Goal: Information Seeking & Learning: Learn about a topic

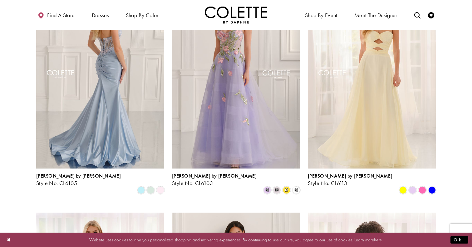
scroll to position [209, 0]
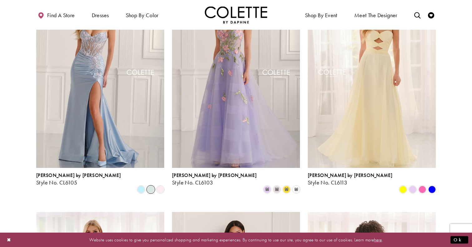
click at [149, 185] on span "Product List" at bounding box center [150, 188] width 7 height 7
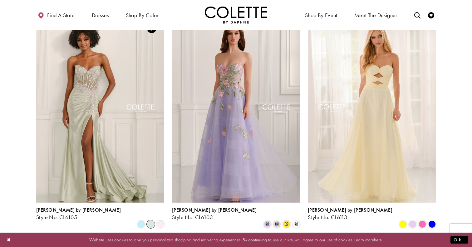
scroll to position [169, 0]
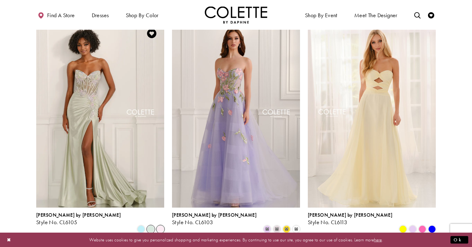
click at [164, 225] on span "Product List" at bounding box center [160, 228] width 7 height 7
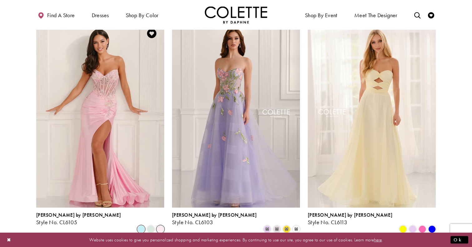
click at [143, 225] on span "Product List" at bounding box center [140, 228] width 7 height 7
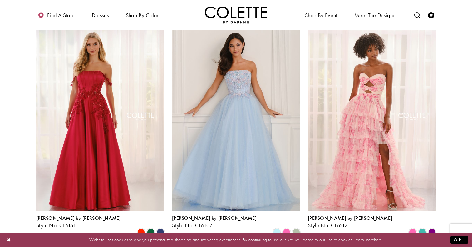
scroll to position [398, 0]
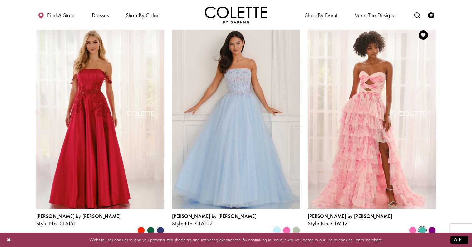
click at [422, 226] on span "Product List" at bounding box center [422, 229] width 7 height 7
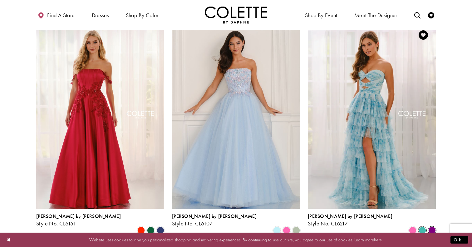
click at [430, 226] on span "Product List" at bounding box center [431, 229] width 7 height 7
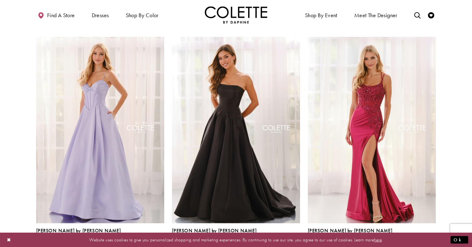
scroll to position [627, 0]
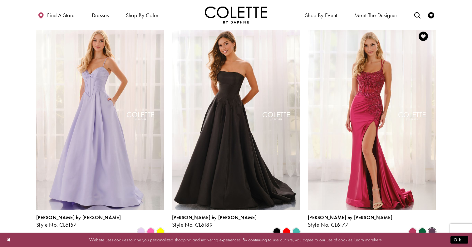
click at [432, 228] on span "Product List" at bounding box center [431, 231] width 7 height 7
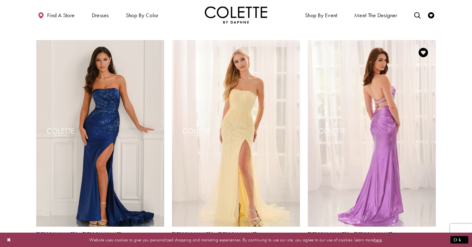
scroll to position [844, 0]
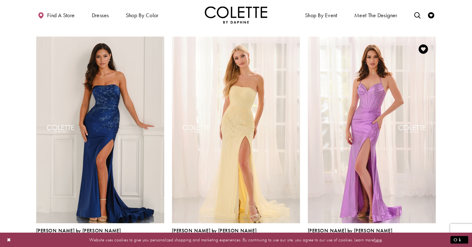
click at [424, 241] on span "Product List" at bounding box center [422, 244] width 7 height 7
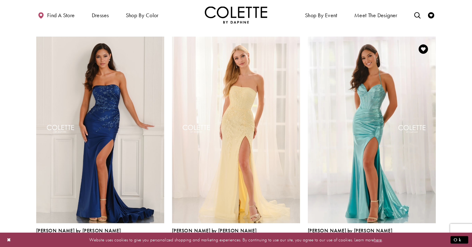
click at [429, 241] on span "Product List" at bounding box center [431, 244] width 7 height 7
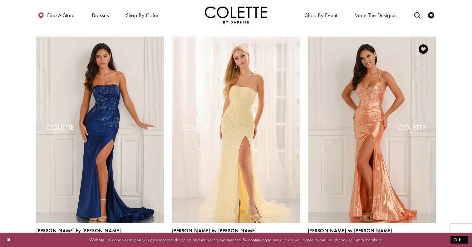
click at [416, 241] on span "Product List" at bounding box center [412, 244] width 7 height 7
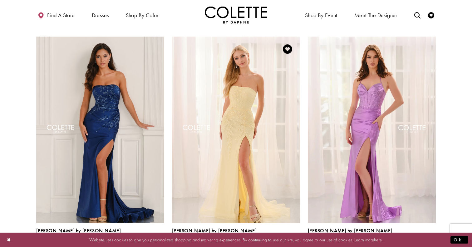
click at [289, 241] on span "Product List" at bounding box center [286, 244] width 7 height 7
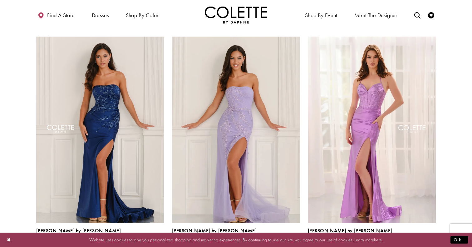
click at [302, 210] on div "[PERSON_NAME] by [PERSON_NAME] Style No. CL6125 Skip Color List #d8c4375b6c to …" at bounding box center [236, 142] width 136 height 230
click at [298, 241] on span "Product List" at bounding box center [296, 244] width 7 height 7
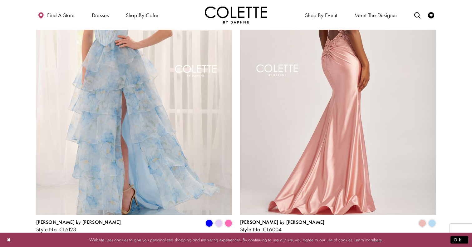
scroll to position [1228, 0]
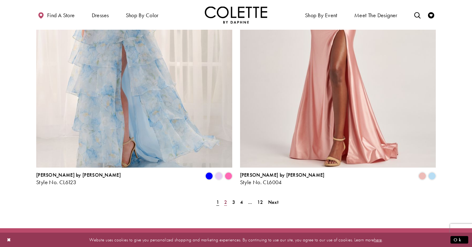
click at [228, 197] on link "2" at bounding box center [225, 201] width 7 height 9
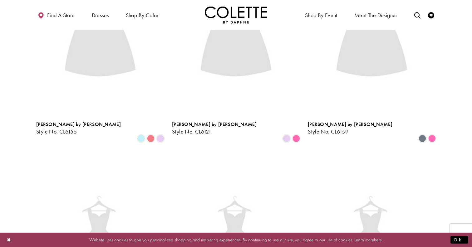
scroll to position [160, 0]
